Goal: Task Accomplishment & Management: Use online tool/utility

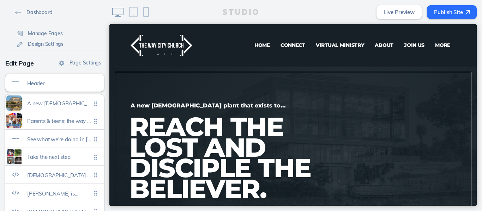
drag, startPoint x: 473, startPoint y: 36, endPoint x: 581, endPoint y: 46, distance: 108.5
click at [332, 49] on link "Virtual Ministry" at bounding box center [339, 45] width 59 height 14
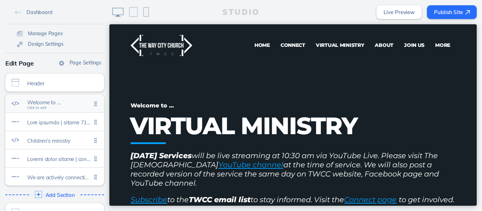
click at [42, 105] on span "Welcome to …" at bounding box center [59, 102] width 64 height 6
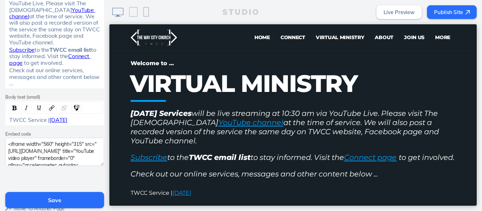
scroll to position [182, 0]
drag, startPoint x: 91, startPoint y: 121, endPoint x: 48, endPoint y: 122, distance: 42.7
click at [48, 122] on div "TWCC Service | [DATE]" at bounding box center [54, 120] width 91 height 6
drag, startPoint x: 51, startPoint y: 121, endPoint x: 47, endPoint y: 122, distance: 4.6
click at [47, 122] on div "TWCC Service | A ugust 31, 2025" at bounding box center [54, 120] width 91 height 6
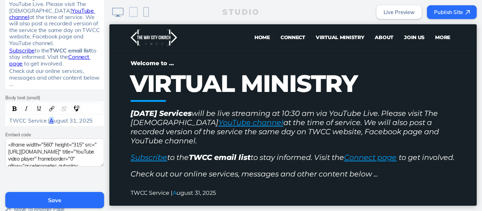
click at [52, 120] on span "A" at bounding box center [51, 120] width 4 height 7
click at [49, 122] on span "A" at bounding box center [51, 120] width 4 height 7
click at [63, 109] on img "rdw-link-control" at bounding box center [63, 108] width 5 height 5
drag, startPoint x: 92, startPoint y: 120, endPoint x: 48, endPoint y: 121, distance: 44.1
click at [48, 121] on span "TWCC Service | [DATE]" at bounding box center [39, 120] width 60 height 7
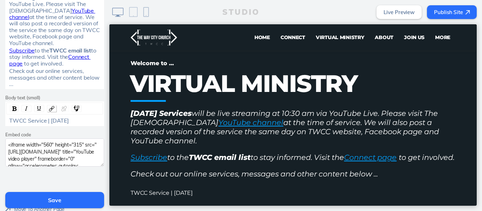
click at [50, 107] on img "rdw-link-control" at bounding box center [51, 108] width 5 height 5
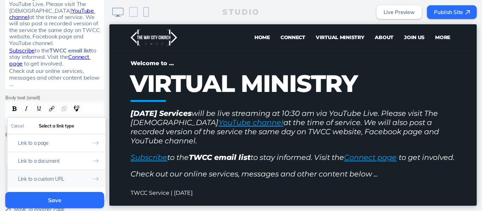
click at [59, 177] on button "Link to a custom URL" at bounding box center [56, 179] width 98 height 18
click at [63, 157] on input "rdw-link-control" at bounding box center [56, 156] width 91 height 12
paste input "[URL][DOMAIN_NAME]"
type input "[URL][DOMAIN_NAME]"
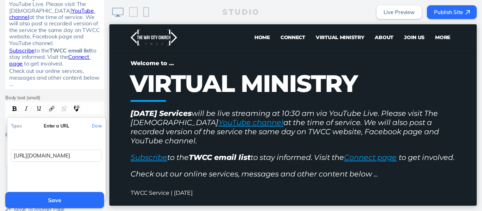
scroll to position [0, 81]
click at [92, 128] on button "Done" at bounding box center [96, 126] width 17 height 16
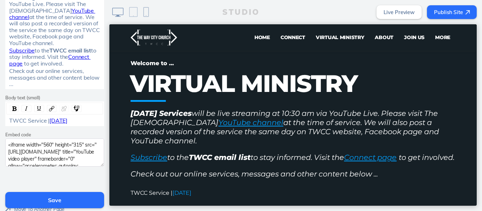
scroll to position [227, 0]
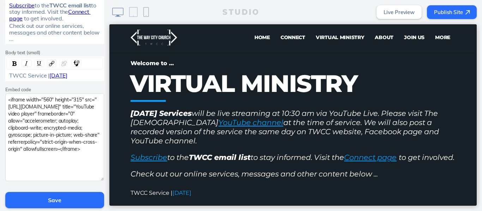
drag, startPoint x: 99, startPoint y: 120, endPoint x: 99, endPoint y: 178, distance: 58.6
click at [99, 178] on textarea "<iframe width="560" height="315" src="[URL][DOMAIN_NAME]" title="YouTube video …" at bounding box center [54, 137] width 99 height 88
drag, startPoint x: 30, startPoint y: 162, endPoint x: 2, endPoint y: 90, distance: 77.6
paste textarea "Ce4rGQBLg3c?si=xomm97IMzMkuf19w"
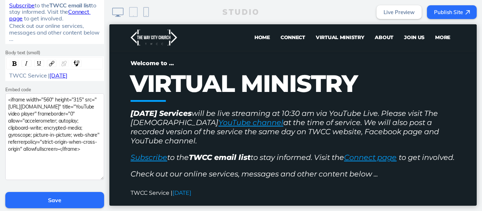
type textarea "<iframe width="560" height="315" src="[URL][DOMAIN_NAME]" title="YouTube video …"
click at [52, 200] on button "Save" at bounding box center [54, 200] width 99 height 16
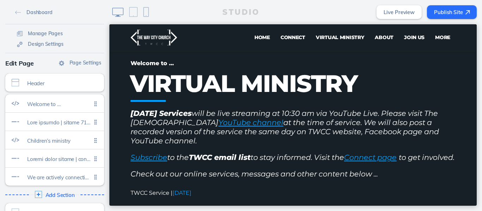
click at [437, 12] on button "Publish Site" at bounding box center [452, 12] width 50 height 14
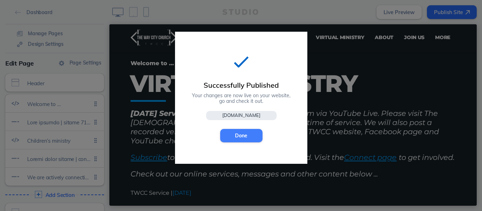
click at [235, 130] on button "Done" at bounding box center [241, 135] width 42 height 13
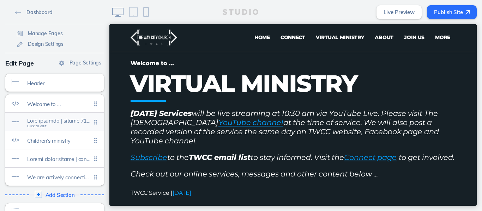
click at [57, 122] on span at bounding box center [59, 121] width 64 height 6
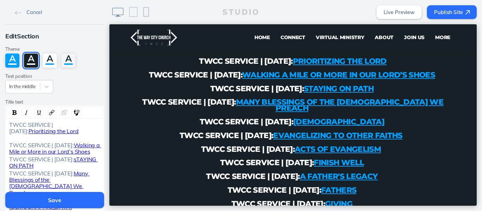
scroll to position [431, 0]
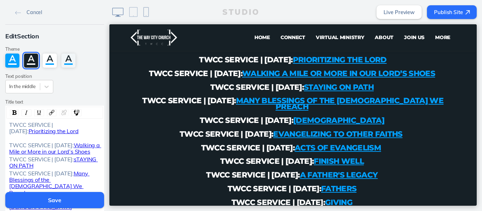
click at [9, 123] on span "TWCC SERVICE | [DATE]:" at bounding box center [31, 127] width 45 height 13
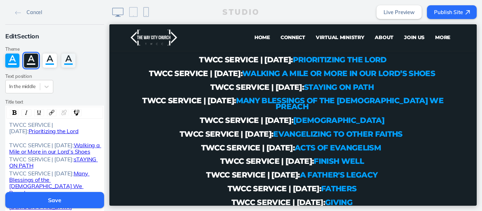
click at [9, 139] on div "TWCC SERVICE | [DATE]: Prioritizing the Lord" at bounding box center [54, 131] width 91 height 19
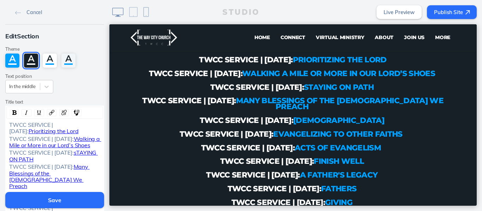
click at [7, 123] on div "TWCC SERVICE | [DATE]: Prioritizing the Lord" at bounding box center [55, 128] width 96 height 13
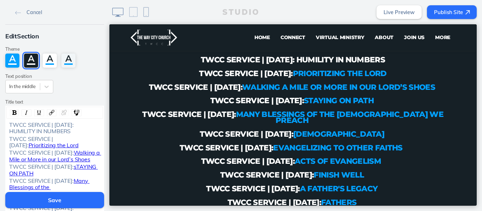
drag, startPoint x: 85, startPoint y: 130, endPoint x: 23, endPoint y: 132, distance: 61.4
click at [23, 132] on div "TWCC SERVICE | [DATE]: HUMILITY IN NUMBERS" at bounding box center [54, 128] width 91 height 13
click at [49, 112] on img "rdw-link-control" at bounding box center [51, 112] width 5 height 5
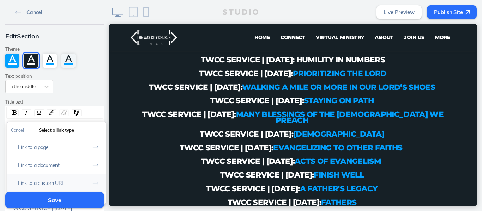
click at [60, 183] on button "Link to a custom URL" at bounding box center [56, 183] width 98 height 18
click at [68, 160] on input "rdw-link-control" at bounding box center [56, 160] width 91 height 12
paste input "[URL][DOMAIN_NAME]"
type input "[URL][DOMAIN_NAME]"
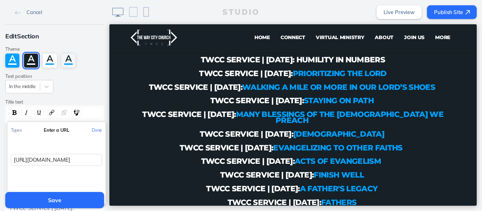
scroll to position [0, 5]
click at [95, 131] on button "Done" at bounding box center [96, 130] width 17 height 16
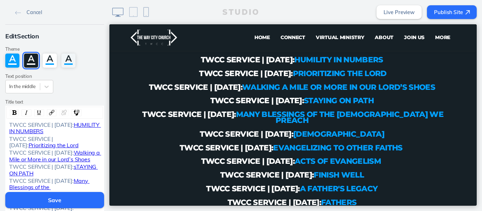
click at [55, 197] on button "Save" at bounding box center [54, 200] width 99 height 16
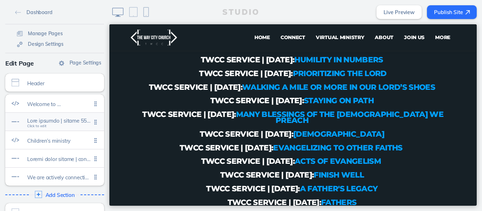
click at [52, 125] on span "Click to edit" at bounding box center [59, 123] width 64 height 6
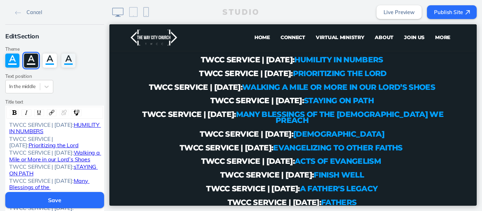
click at [9, 123] on span "TWCC SERVICE | [DATE]:" at bounding box center [41, 124] width 65 height 7
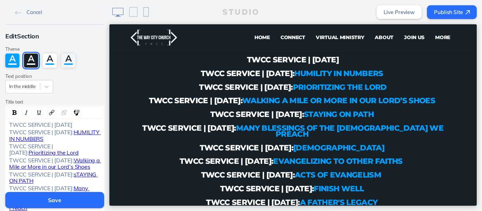
drag, startPoint x: 57, startPoint y: 130, endPoint x: 53, endPoint y: 125, distance: 6.7
click at [53, 125] on div "TWCC SERVICE | [DATE]" at bounding box center [54, 125] width 91 height 6
click at [53, 113] on div "rdw-link-control" at bounding box center [52, 112] width 10 height 7
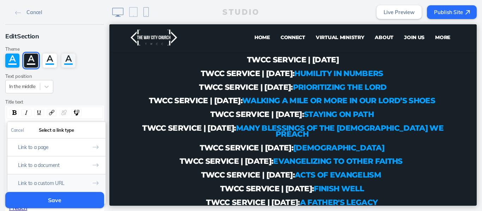
click at [47, 178] on button "Link to a custom URL" at bounding box center [56, 183] width 98 height 18
click at [55, 161] on input "rdw-link-control" at bounding box center [56, 160] width 91 height 12
paste input "[URL][DOMAIN_NAME]"
type input "[URL][DOMAIN_NAME]"
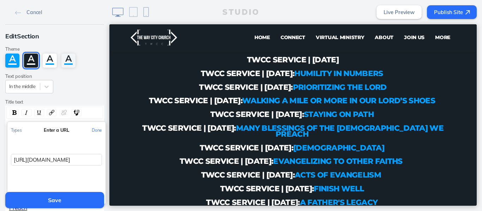
scroll to position [0, 80]
click at [92, 130] on button "Done" at bounding box center [96, 130] width 17 height 16
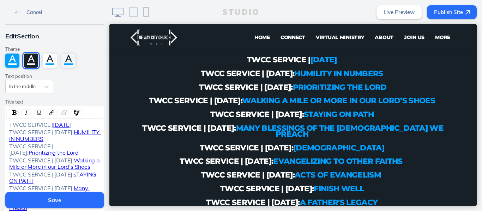
click at [54, 204] on button "Save" at bounding box center [54, 200] width 99 height 16
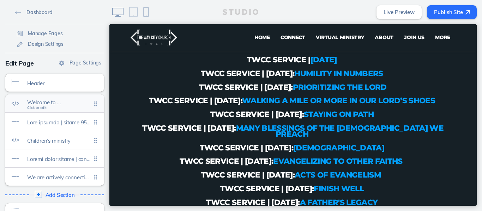
click at [54, 103] on span "Welcome to …" at bounding box center [59, 102] width 64 height 6
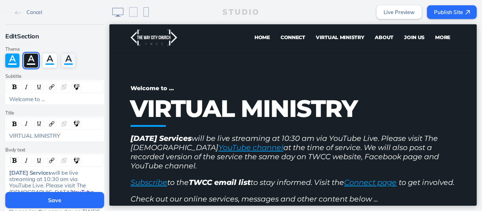
scroll to position [16, 0]
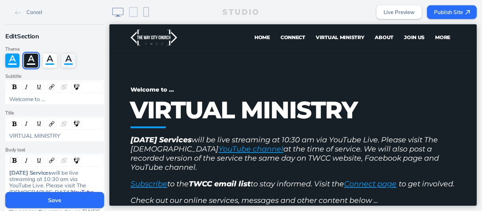
click at [69, 196] on button "Save" at bounding box center [54, 200] width 99 height 16
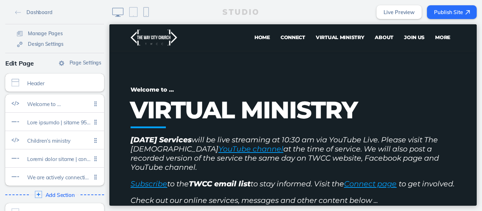
click at [447, 10] on button "Publish Site" at bounding box center [452, 12] width 50 height 14
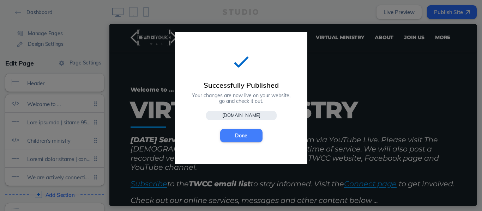
click at [231, 135] on button "Done" at bounding box center [241, 135] width 42 height 13
